Goal: Task Accomplishment & Management: Manage account settings

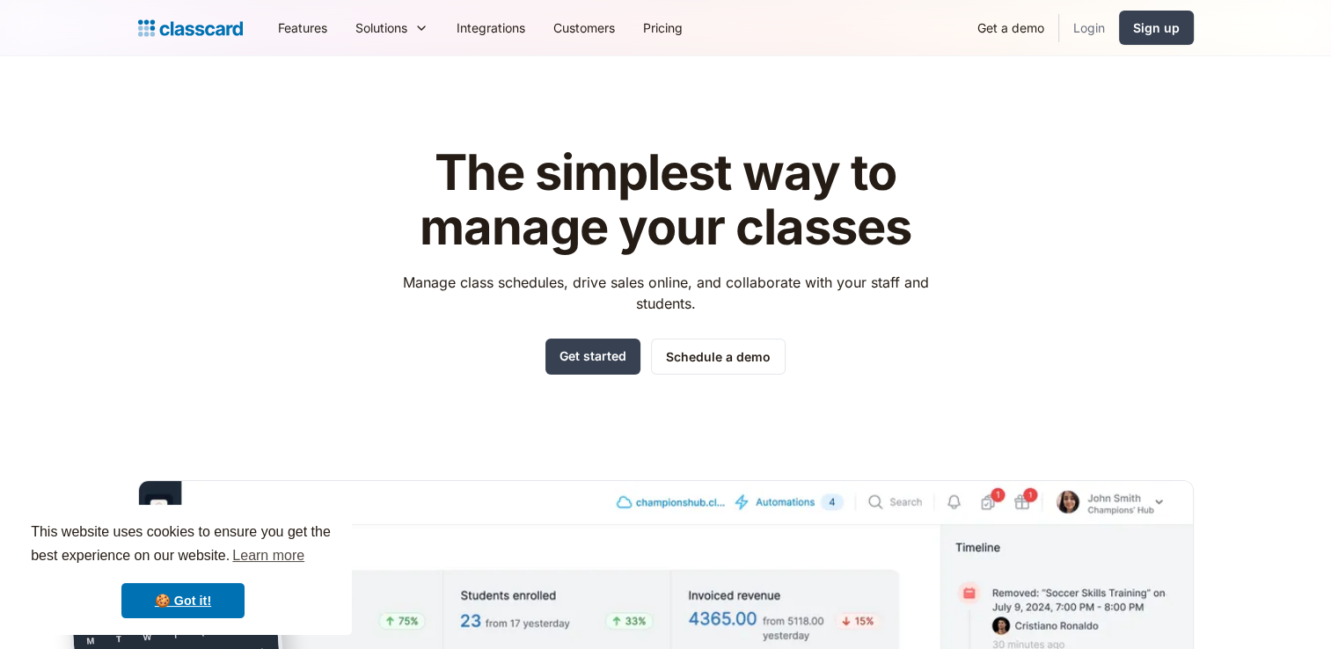
click at [1095, 29] on link "Login" at bounding box center [1089, 28] width 60 height 40
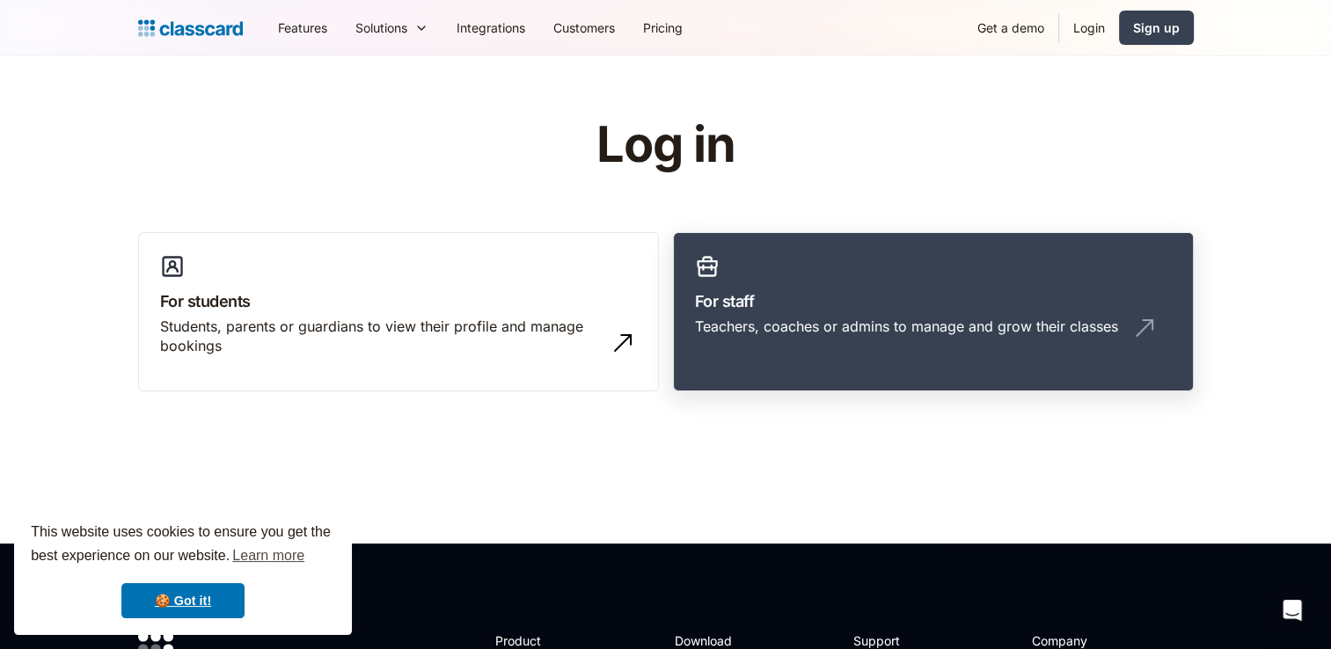
click at [1120, 339] on div "Teachers, coaches or admins to manage and grow their classes" at bounding box center [933, 333] width 477 height 33
